Goal: Check status: Check status

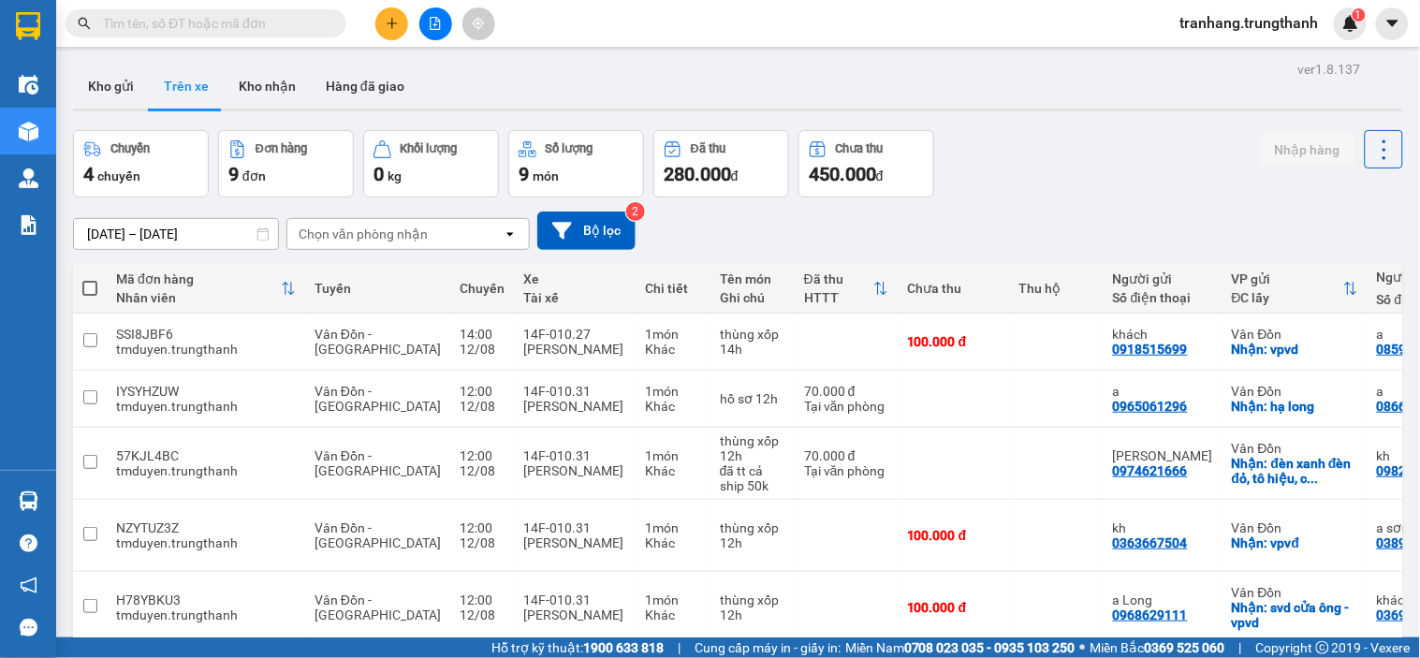
click at [106, 235] on input "[DATE] – [DATE]" at bounding box center [176, 234] width 204 height 30
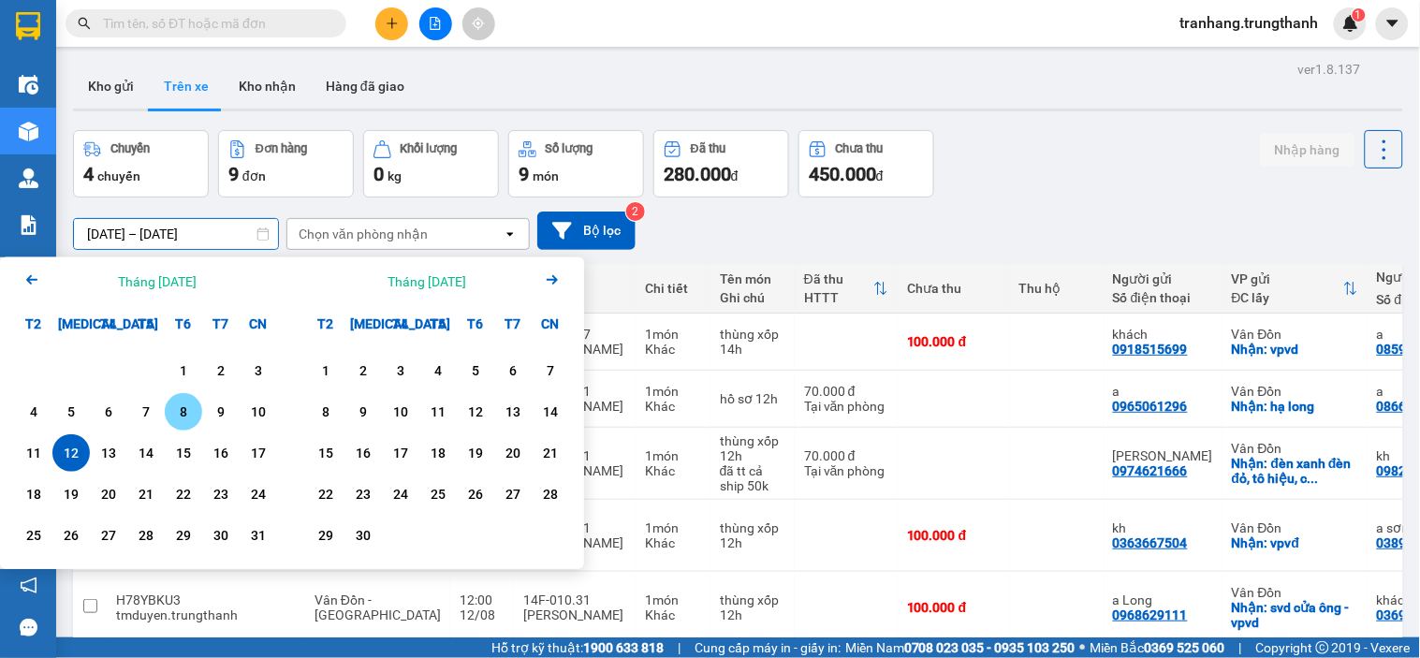
click at [185, 418] on div "8" at bounding box center [183, 412] width 26 height 22
click at [185, 417] on div "8" at bounding box center [183, 412] width 26 height 22
type input "[DATE] – [DATE]"
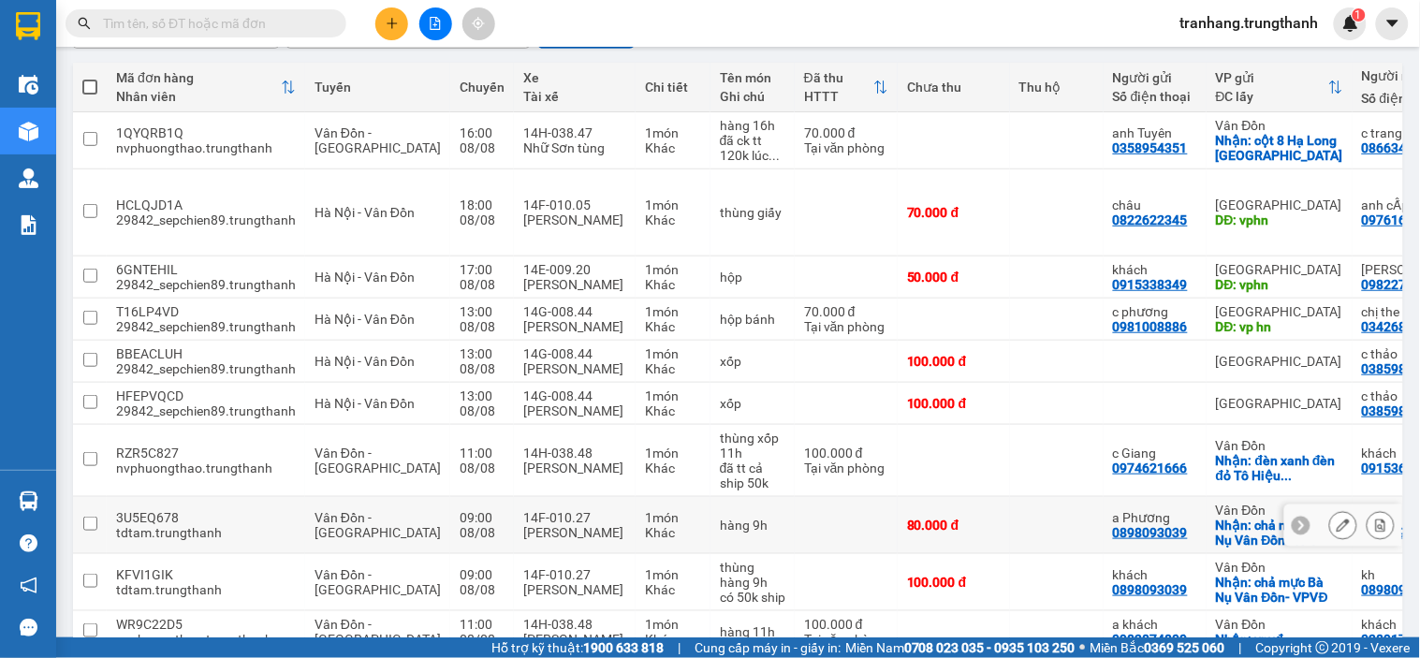
scroll to position [302, 0]
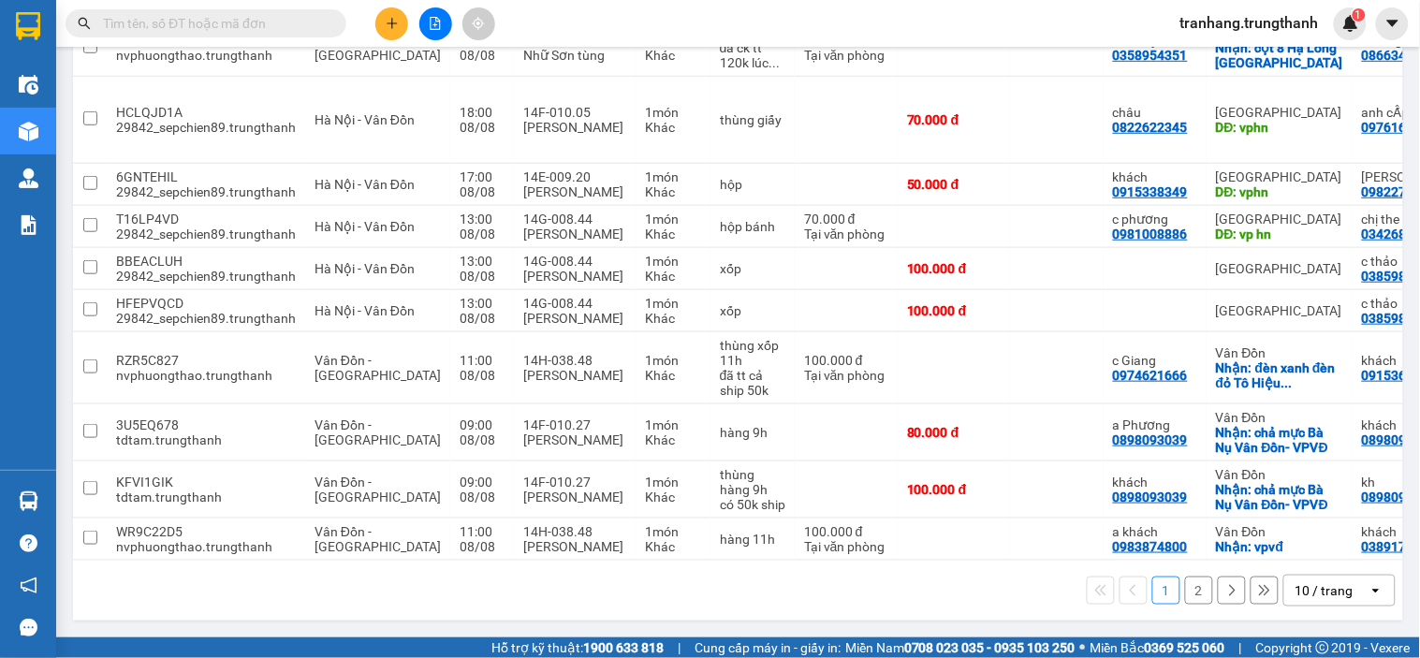
click at [1194, 591] on button "2" at bounding box center [1199, 590] width 28 height 28
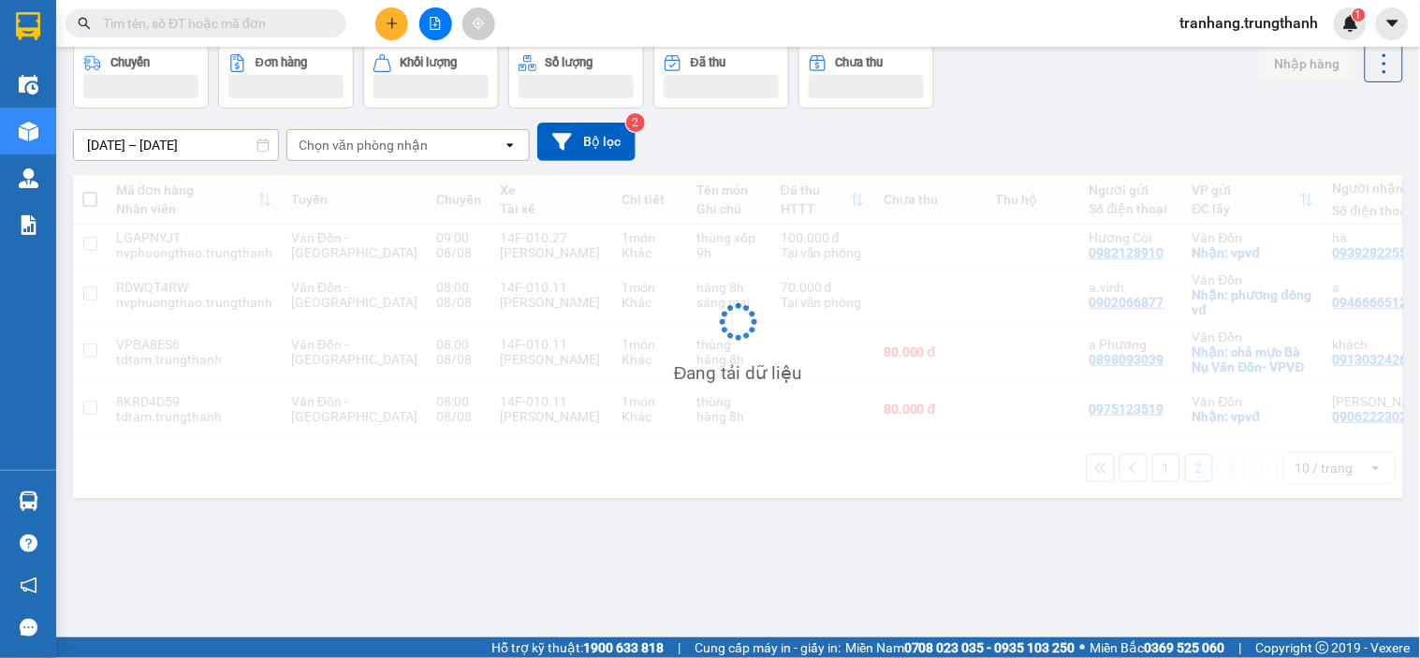
scroll to position [86, 0]
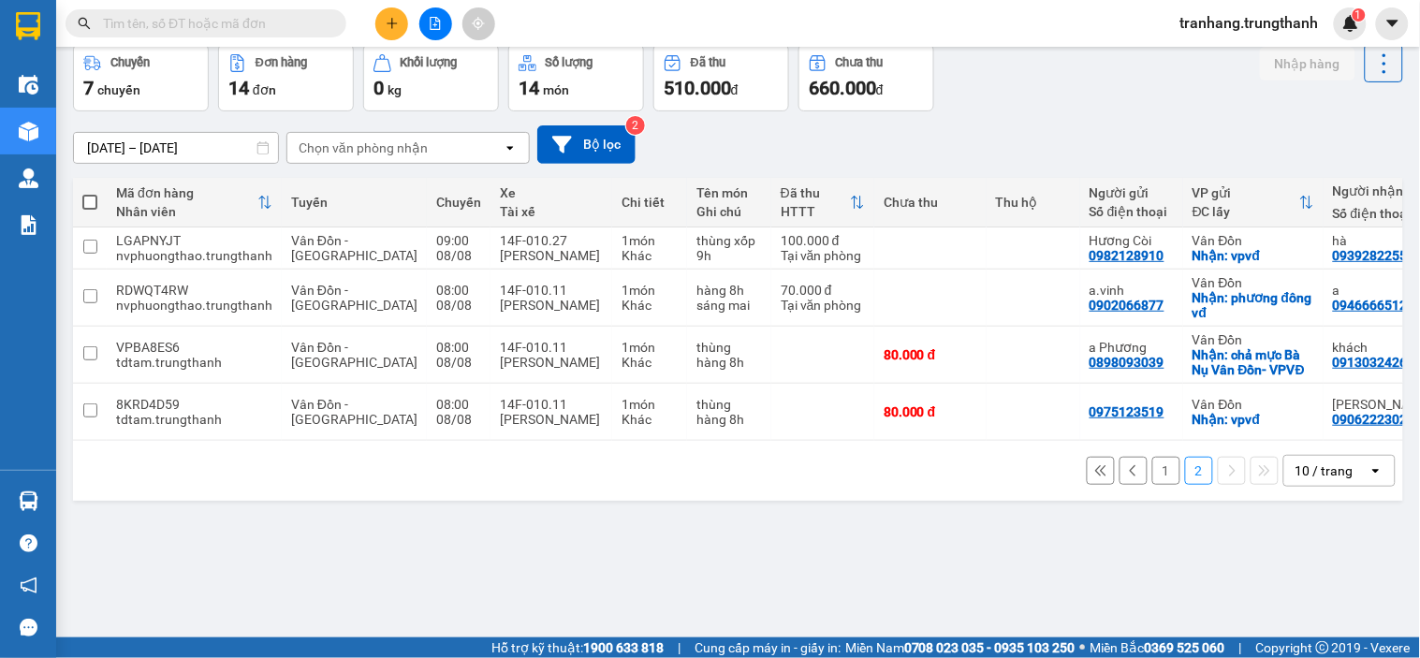
click at [1152, 485] on button "1" at bounding box center [1166, 471] width 28 height 28
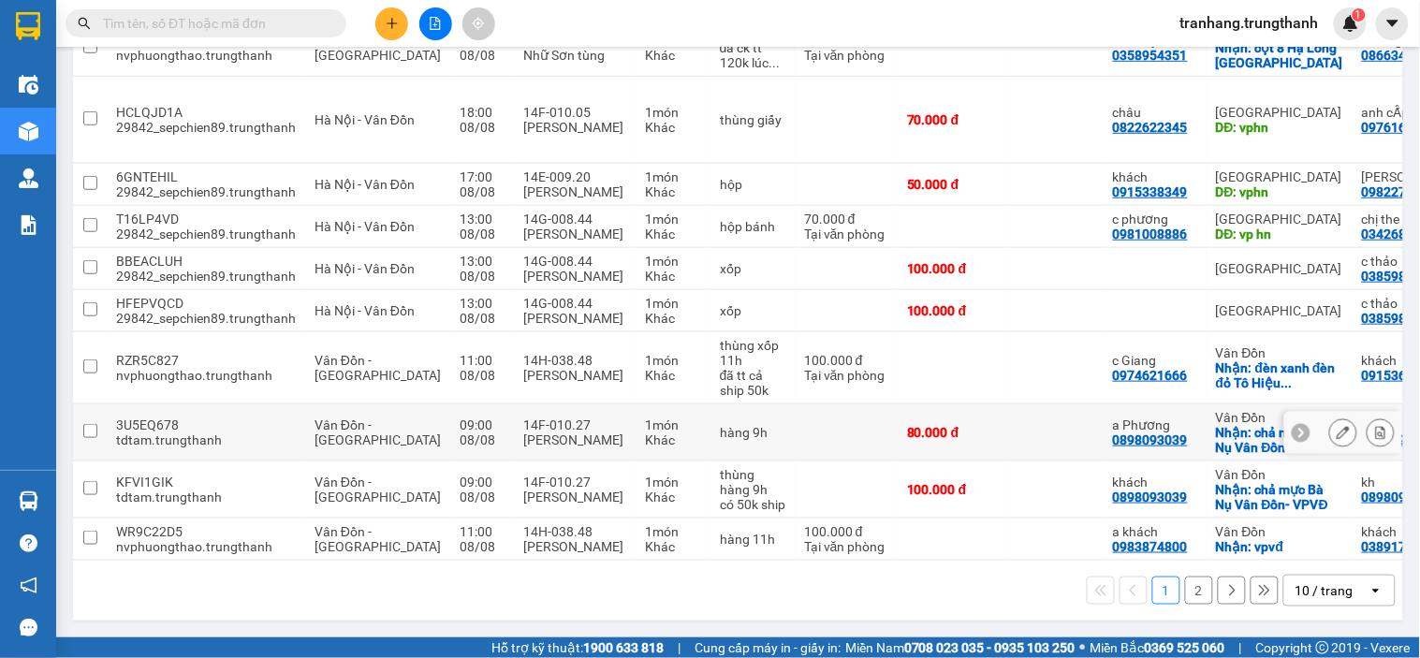
scroll to position [302, 0]
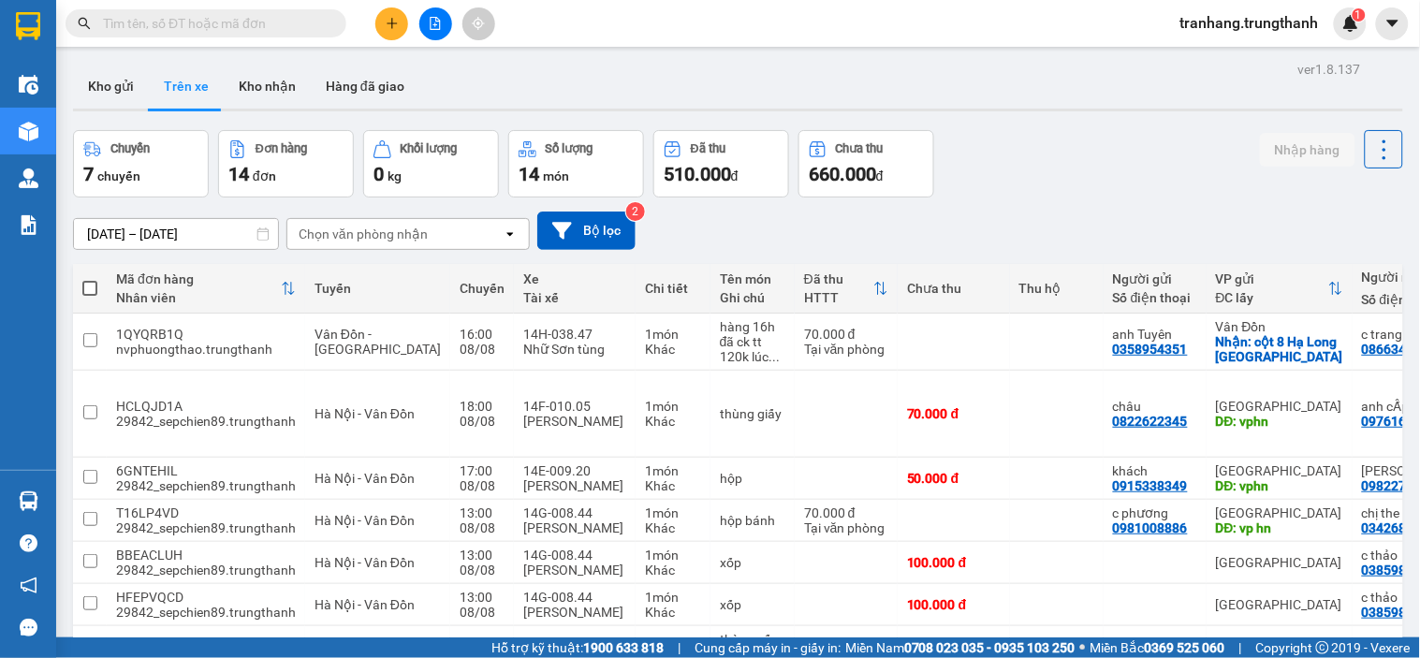
click at [108, 223] on input "[DATE] – [DATE]" at bounding box center [176, 234] width 204 height 30
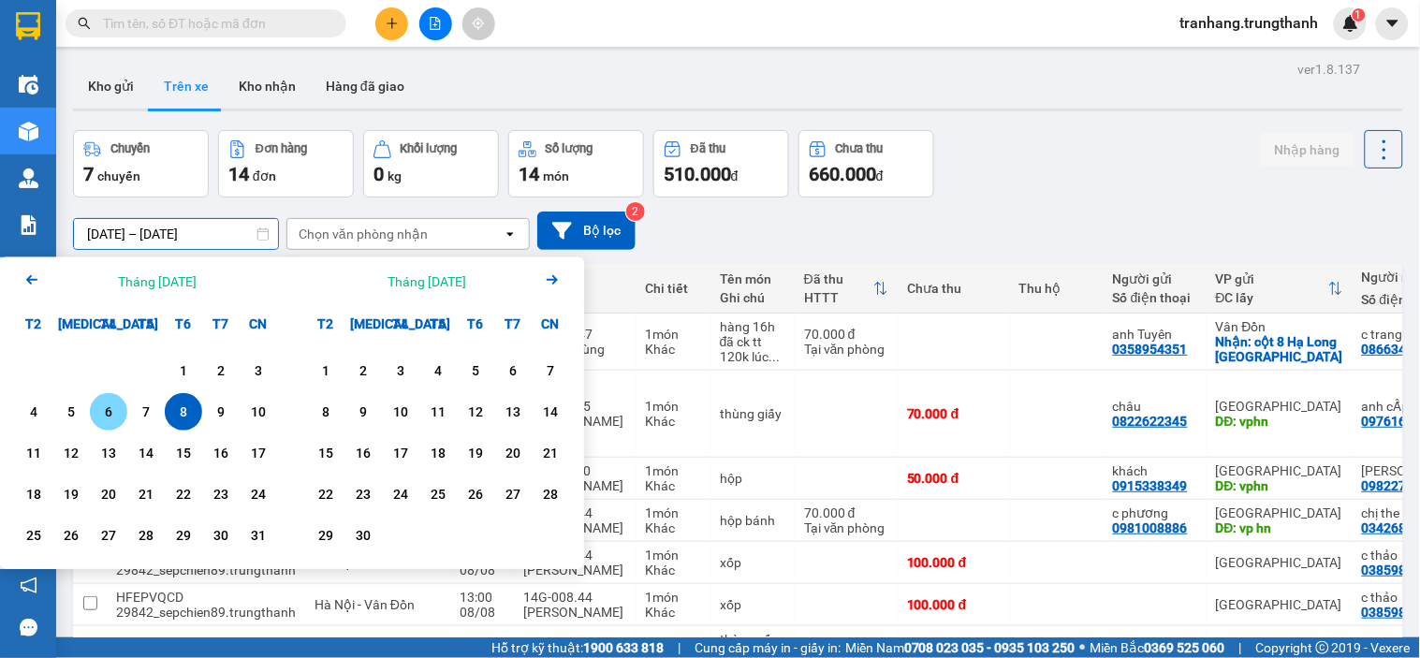
click at [109, 413] on div "6" at bounding box center [108, 412] width 26 height 22
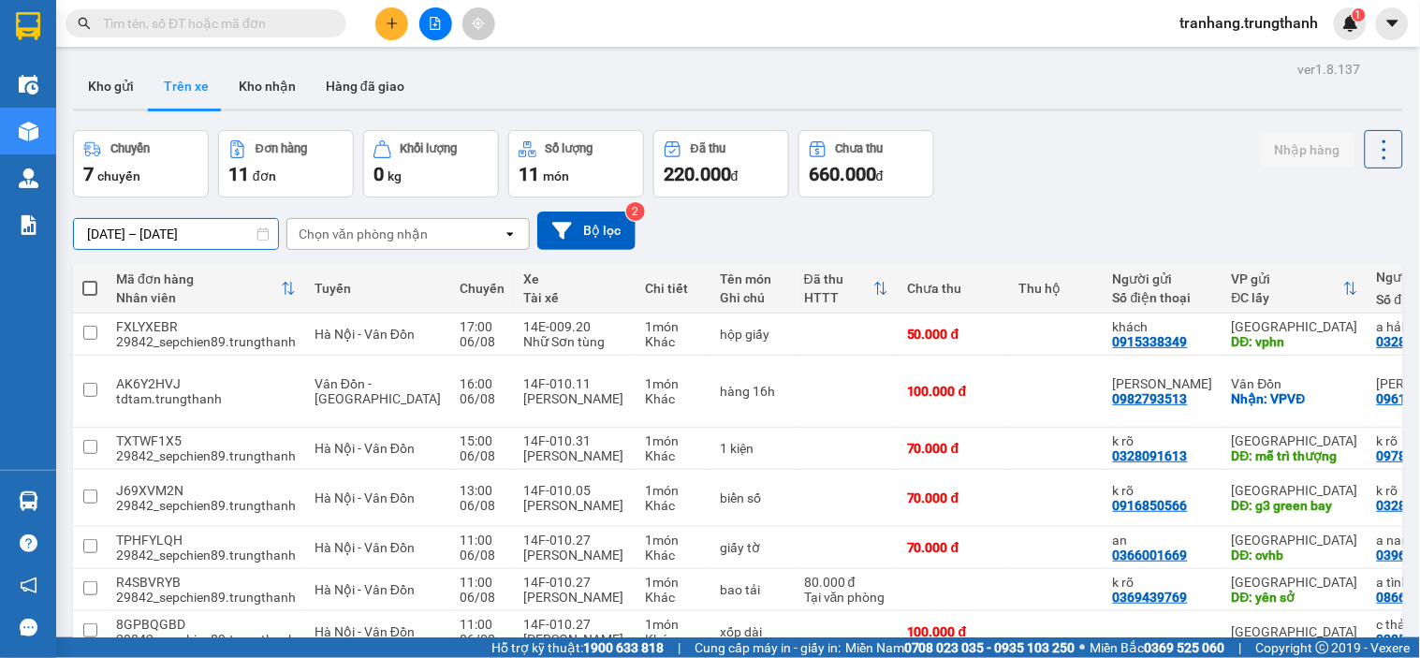
click at [106, 228] on input "06/08/2025 – 06/08/2025" at bounding box center [176, 234] width 204 height 30
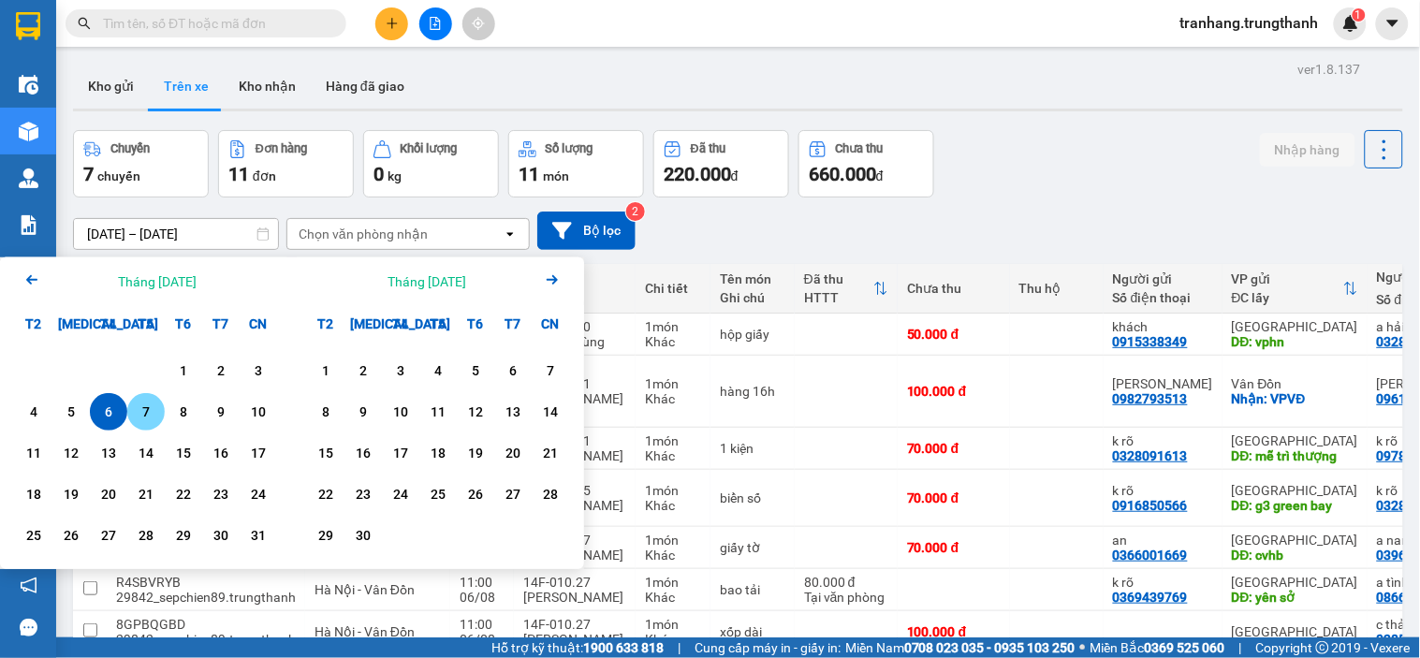
click at [144, 410] on div "7" at bounding box center [146, 412] width 26 height 22
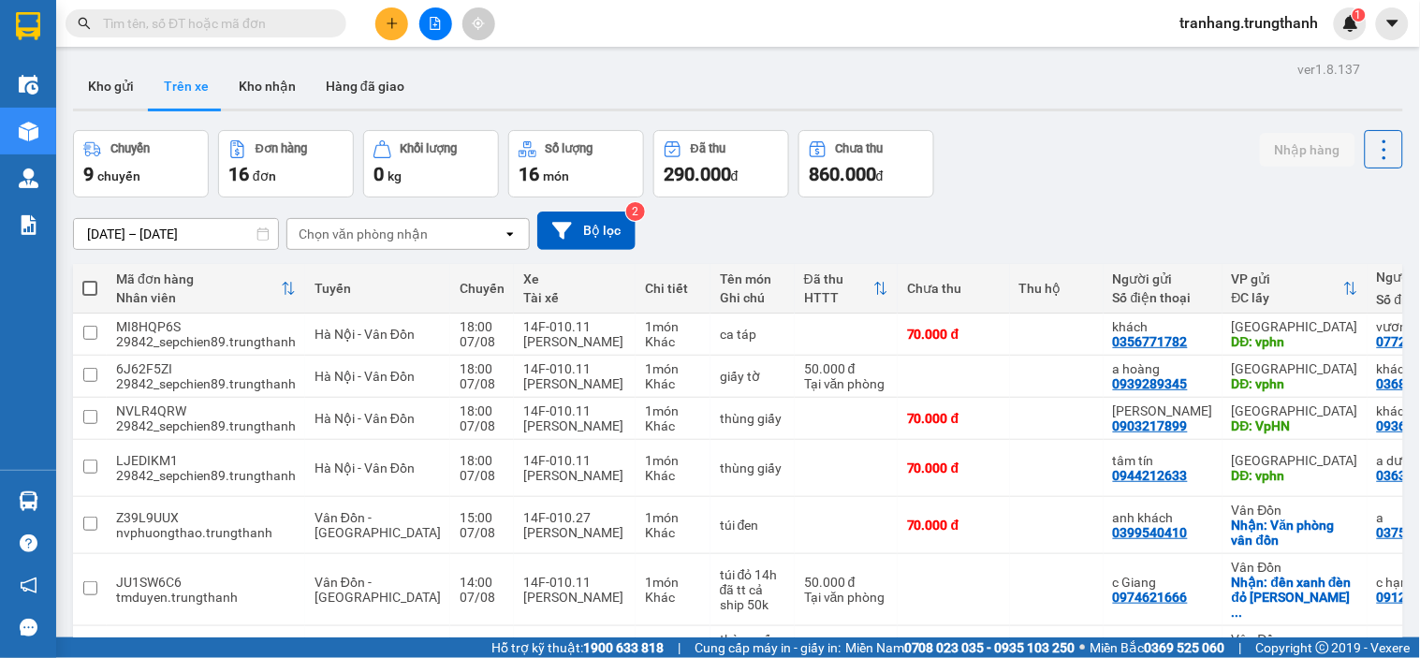
click at [109, 235] on input "07/08/2025 – 07/08/2025" at bounding box center [176, 234] width 204 height 30
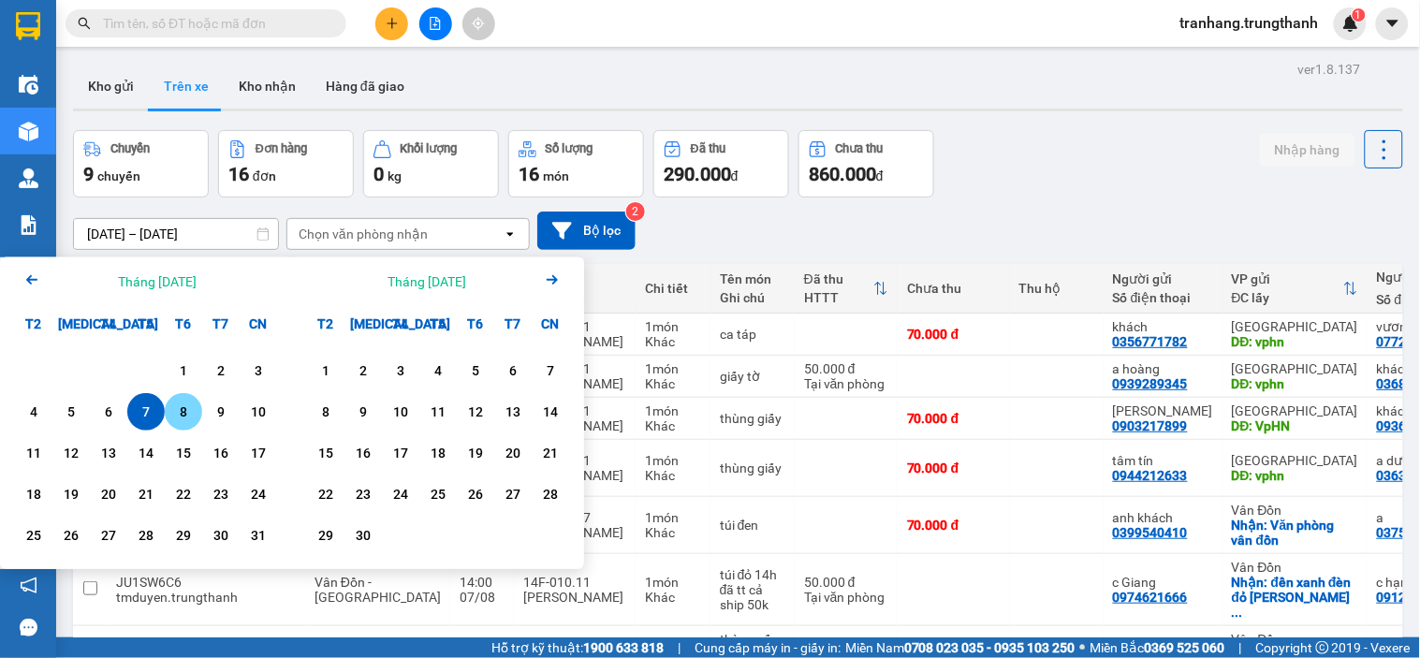
click at [182, 414] on div "8" at bounding box center [183, 412] width 26 height 22
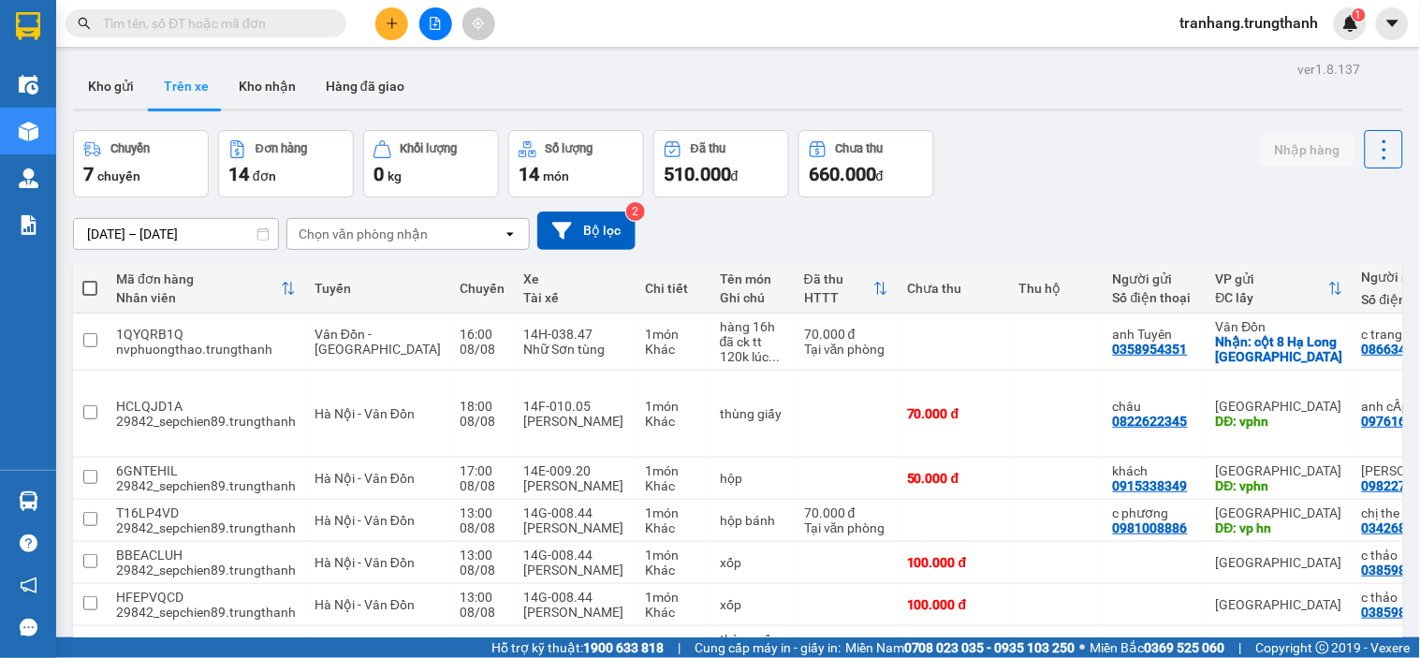
click at [116, 232] on input "[DATE] – [DATE]" at bounding box center [176, 234] width 204 height 30
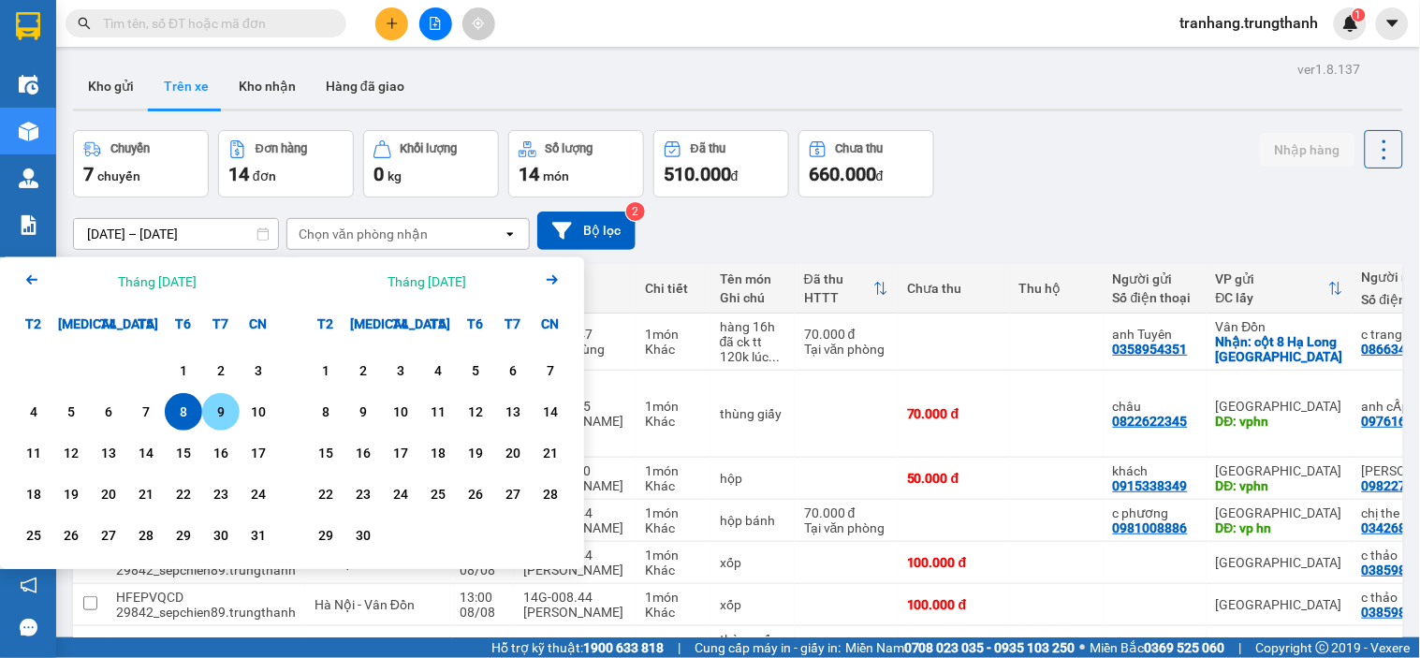
click at [218, 402] on div "9" at bounding box center [221, 412] width 26 height 22
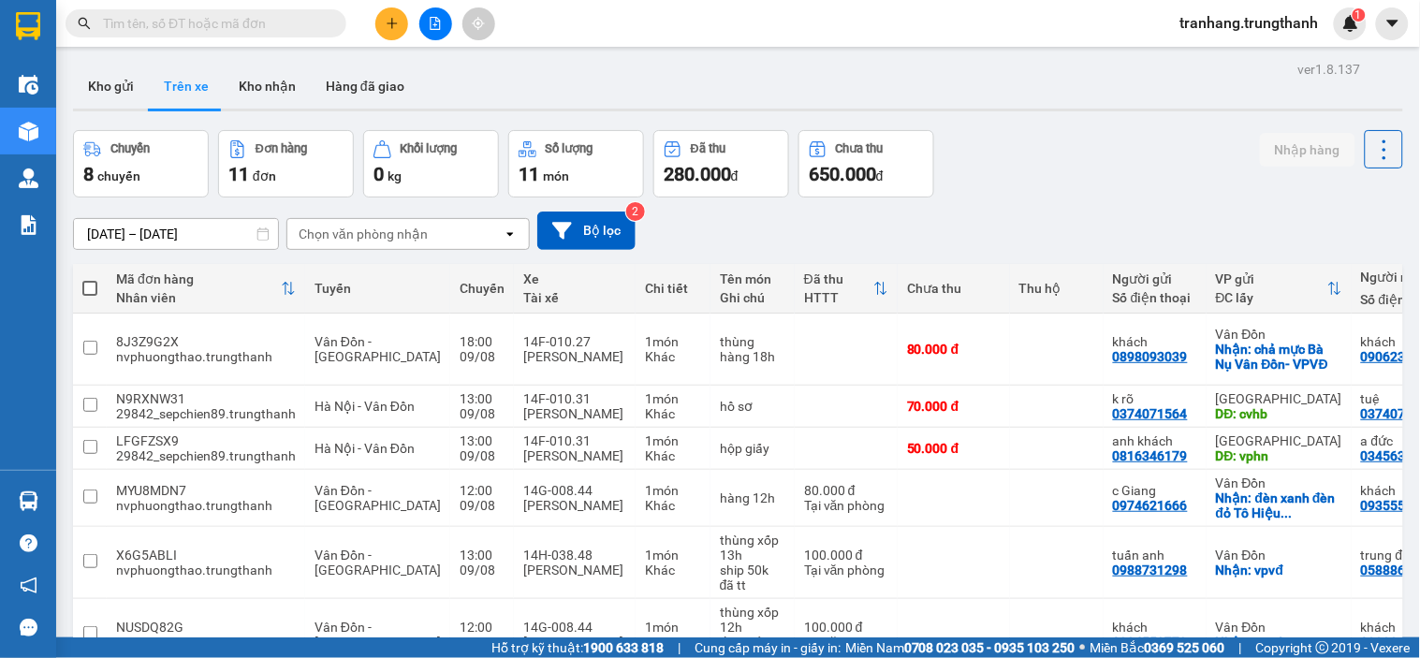
click at [96, 228] on input "09/08/2025 – 09/08/2025" at bounding box center [176, 234] width 204 height 30
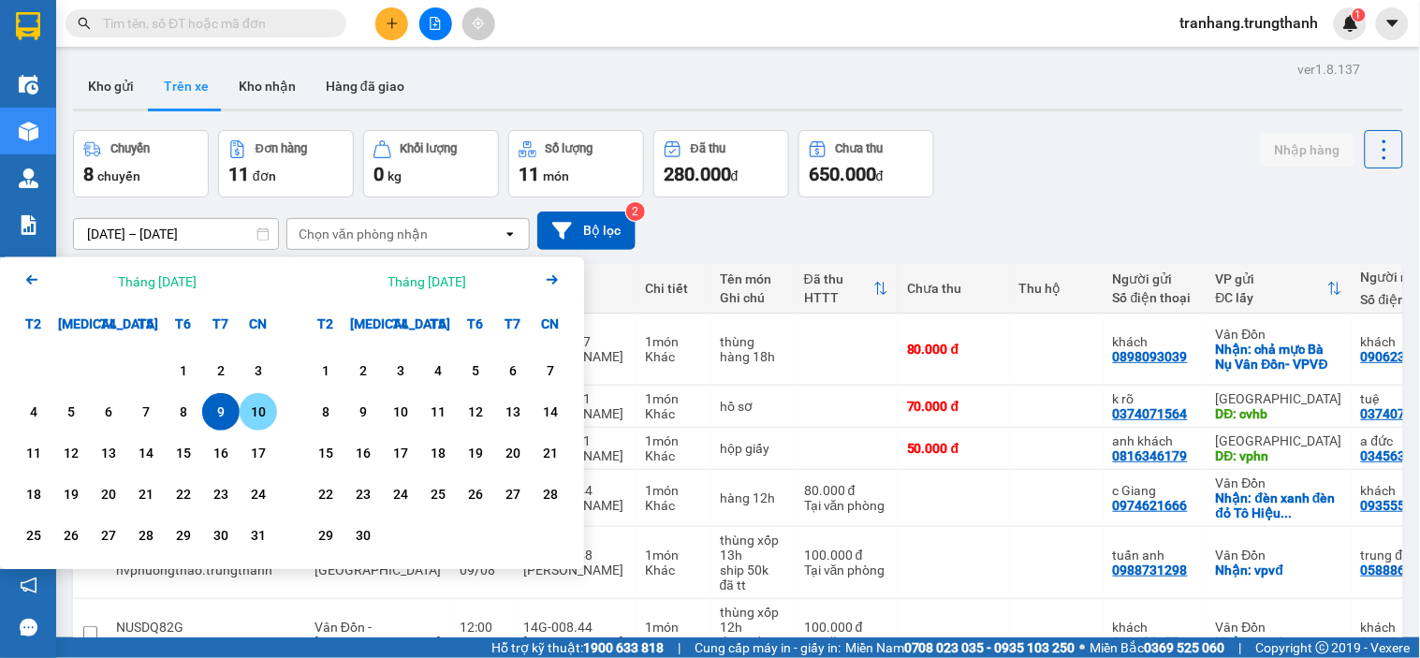
click at [264, 423] on div "10" at bounding box center [258, 412] width 26 height 22
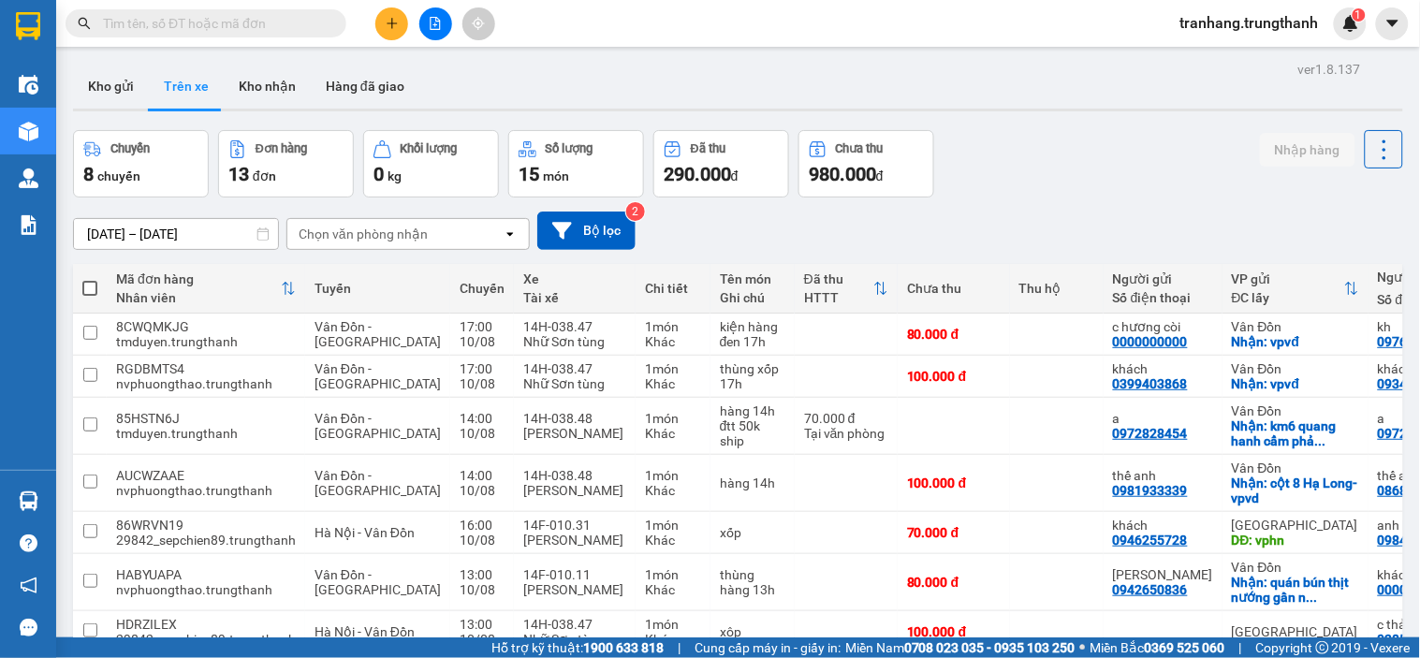
click at [90, 235] on input "10/08/2025 – 10/08/2025" at bounding box center [176, 234] width 204 height 30
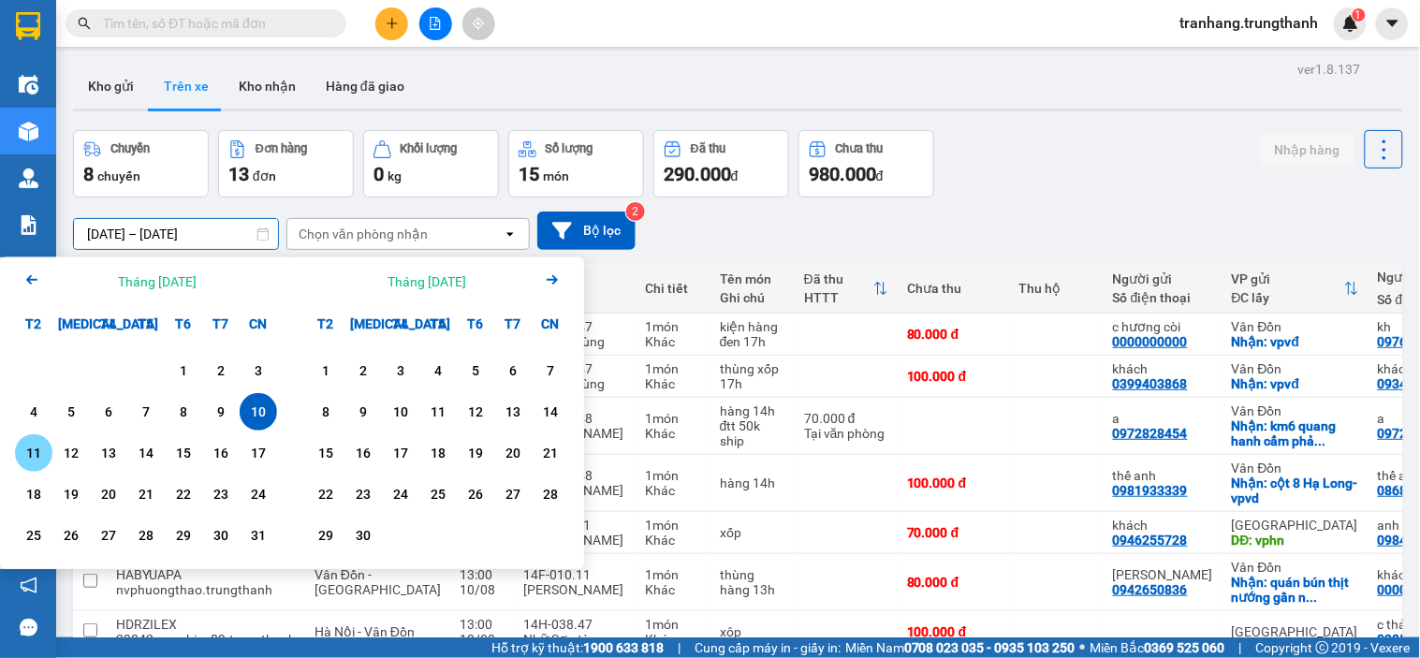
click at [34, 456] on div "11" at bounding box center [34, 453] width 26 height 22
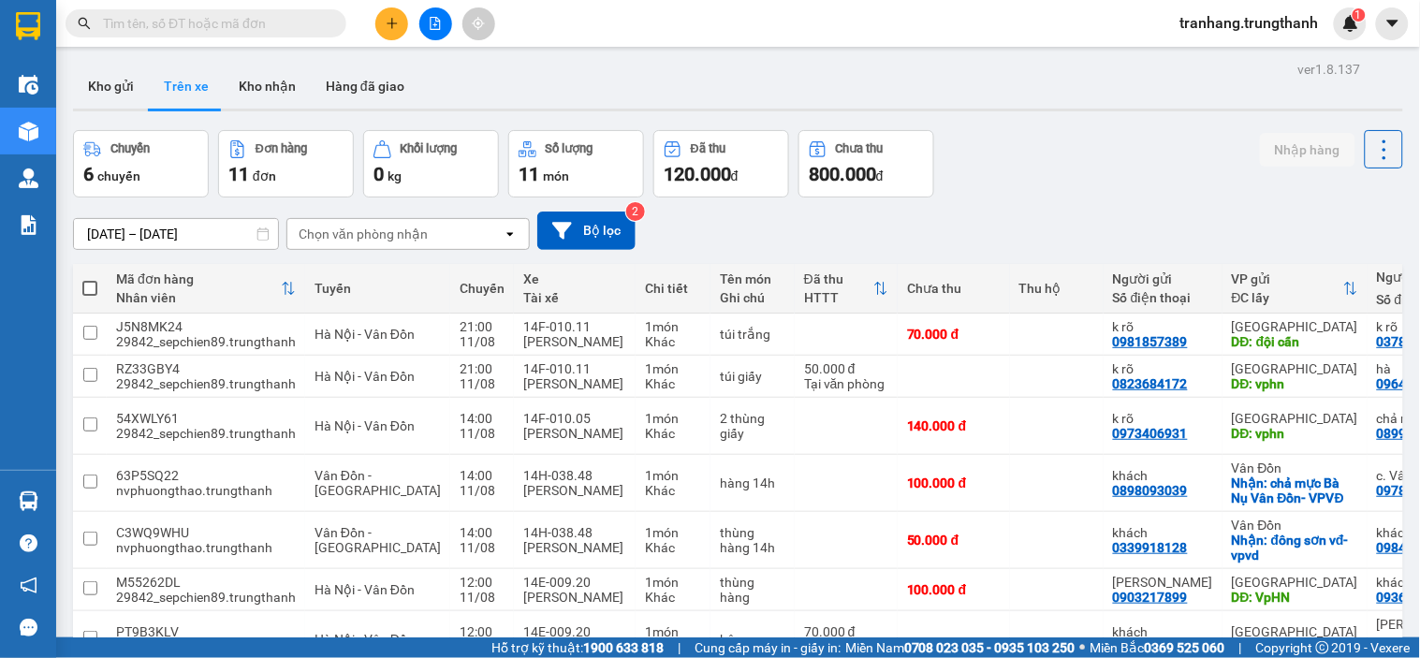
click at [104, 226] on input "11/08/2025 – 11/08/2025" at bounding box center [176, 234] width 204 height 30
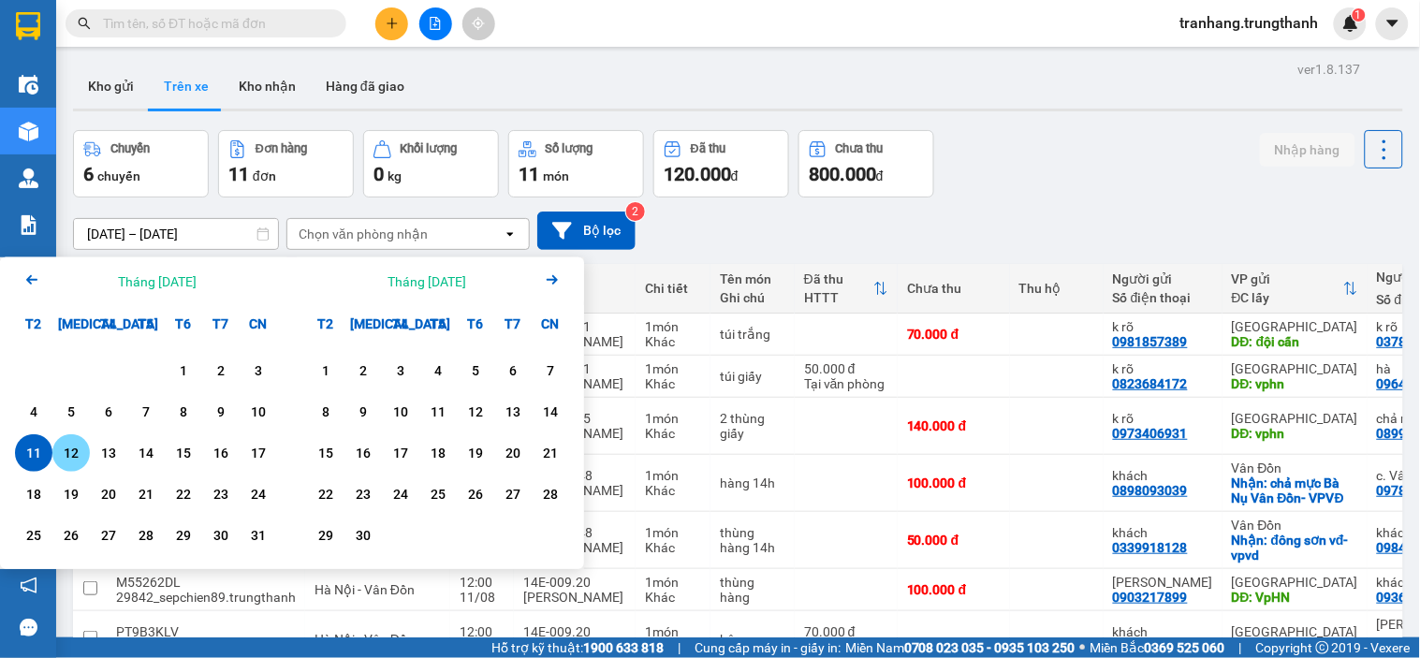
click at [82, 451] on div "12" at bounding box center [71, 453] width 26 height 22
type input "[DATE] – [DATE]"
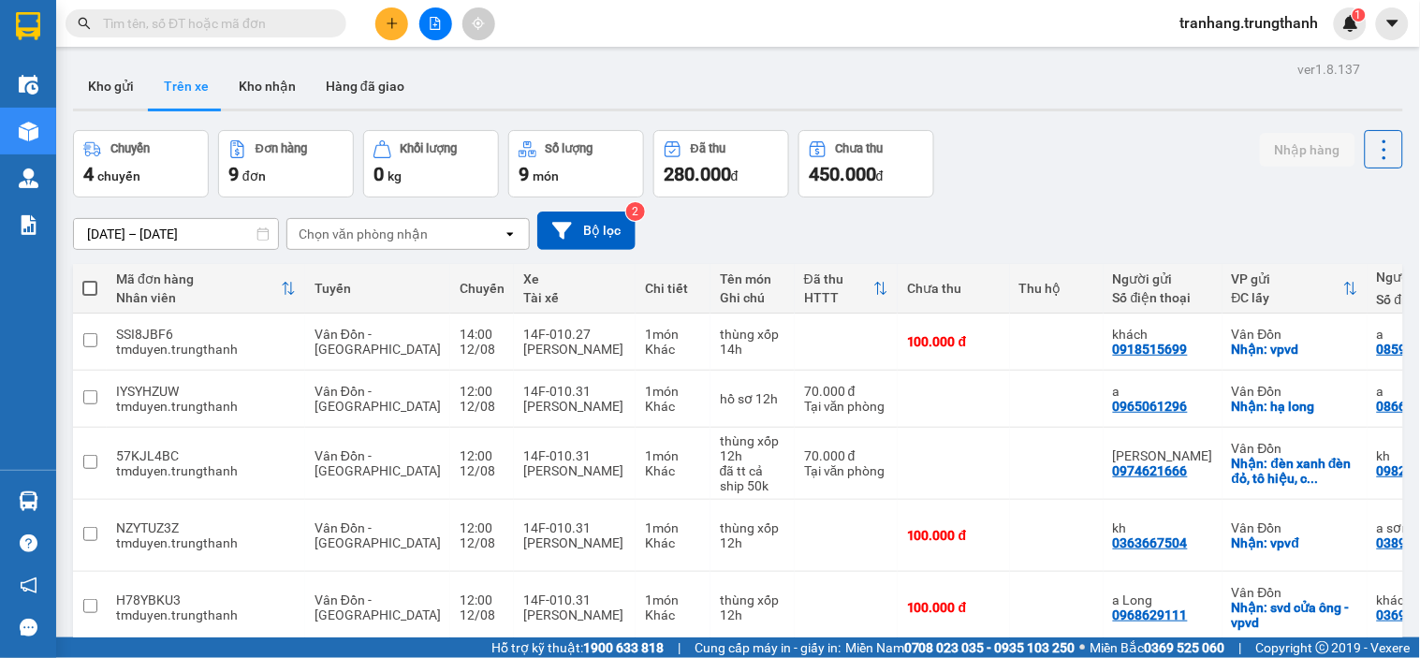
click at [1011, 192] on div "Chuyến 4 chuyến Đơn hàng 9 đơn Khối lượng 0 kg Số lượng 9 món Đã thu 280.000 đ …" at bounding box center [738, 163] width 1330 height 67
